Goal: Task Accomplishment & Management: Use online tool/utility

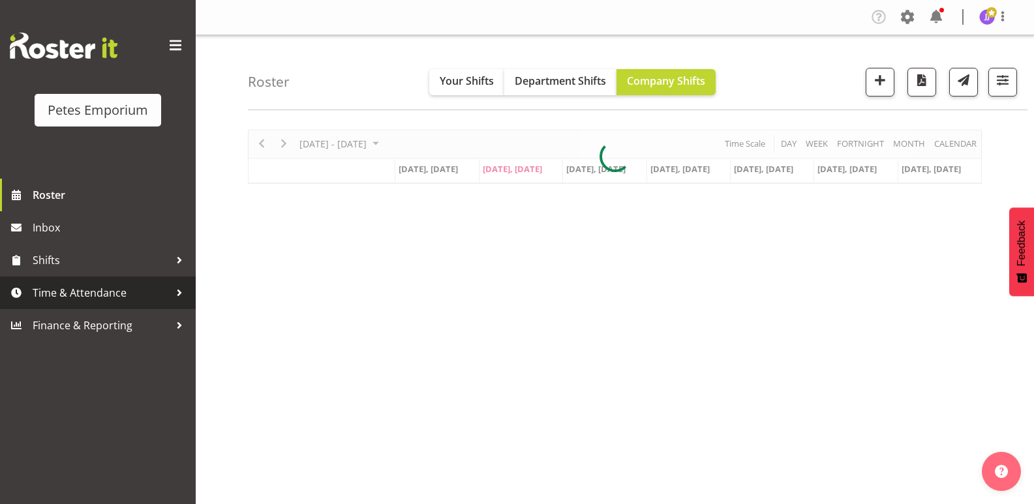
click at [114, 290] on span "Time & Attendance" at bounding box center [101, 293] width 137 height 20
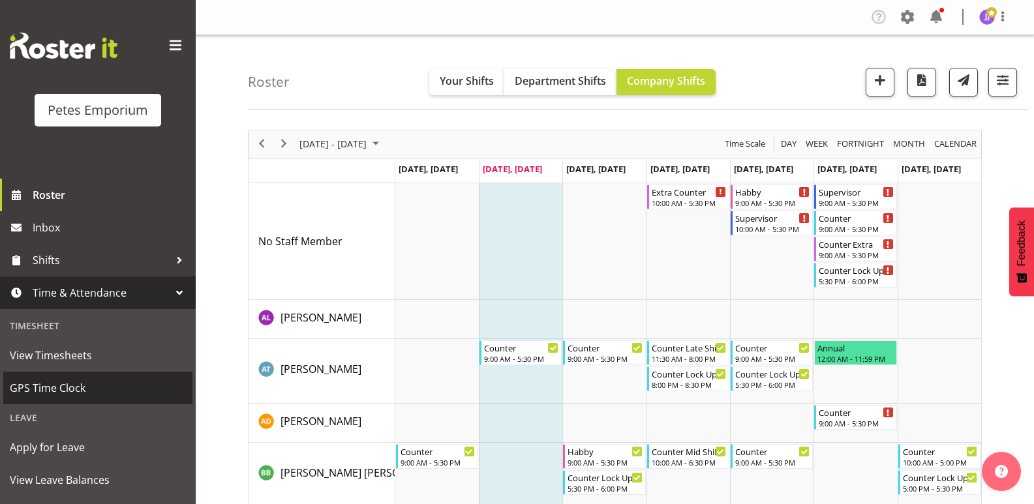
click at [87, 391] on span "GPS Time Clock" at bounding box center [98, 388] width 176 height 20
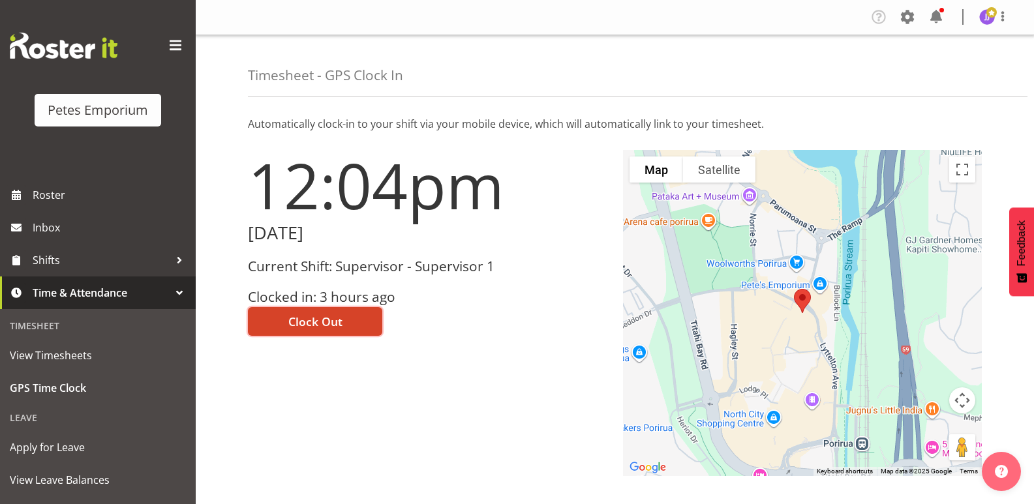
click at [330, 328] on span "Clock Out" at bounding box center [315, 321] width 54 height 17
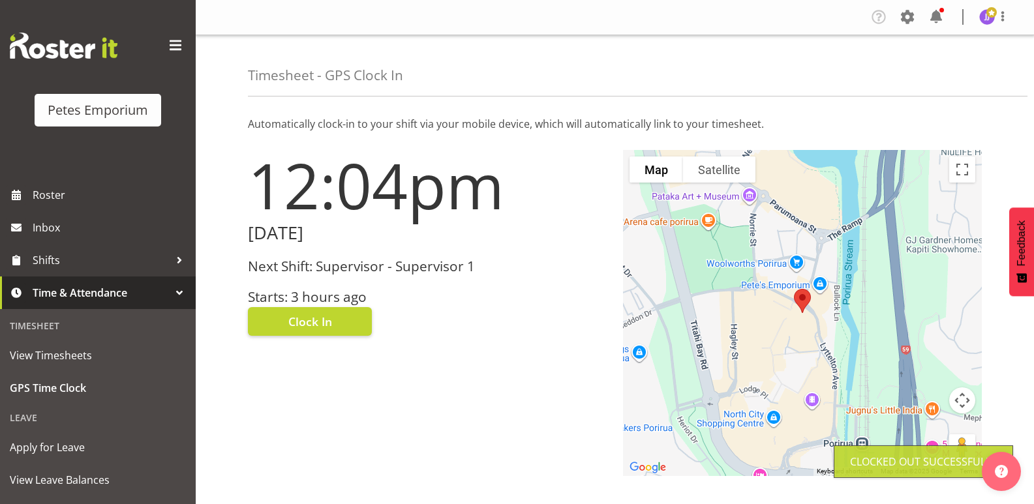
click at [993, 18] on img at bounding box center [987, 17] width 16 height 16
click at [950, 62] on link "Log Out" at bounding box center [948, 68] width 125 height 23
